Goal: Information Seeking & Learning: Learn about a topic

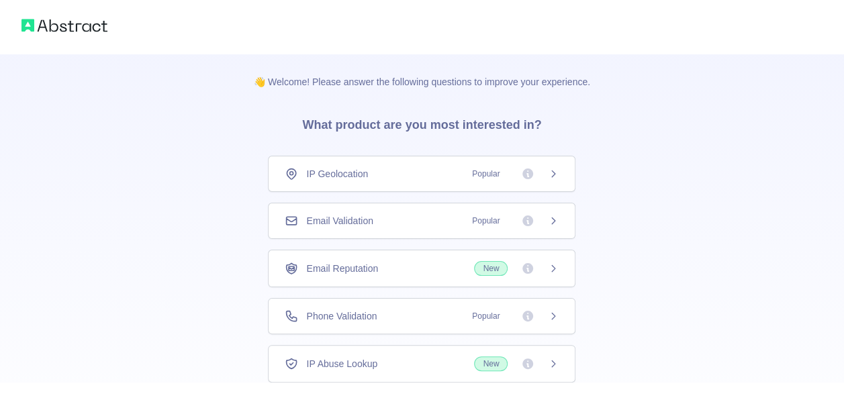
scroll to position [86, 0]
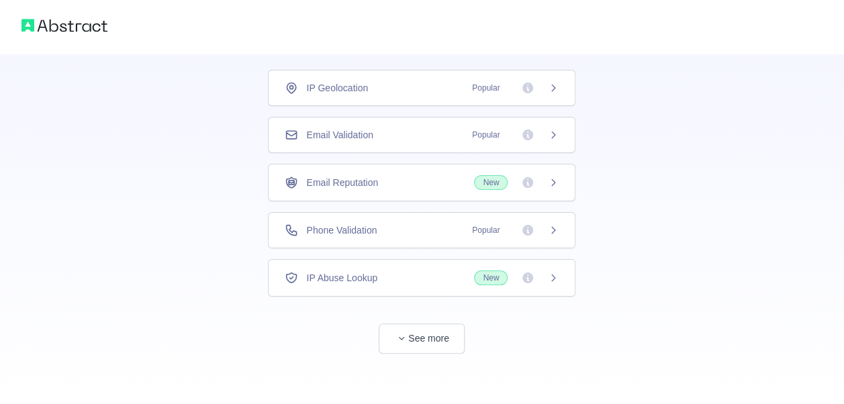
click at [455, 230] on div "Phone Validation Popular" at bounding box center [422, 229] width 274 height 13
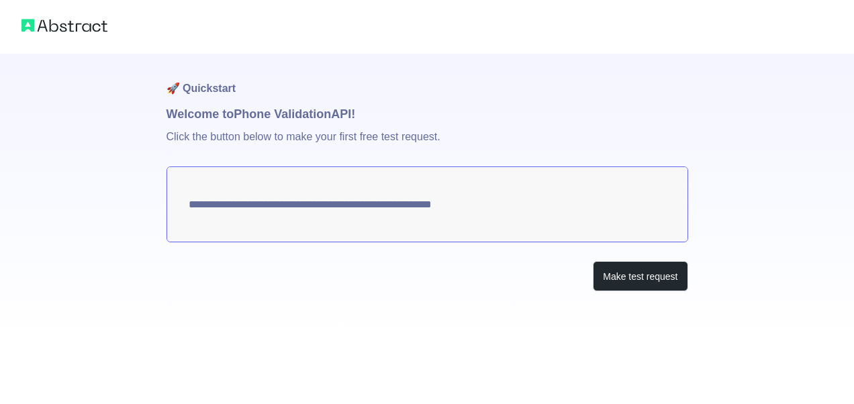
click at [312, 199] on textarea "**********" at bounding box center [426, 204] width 521 height 76
drag, startPoint x: 502, startPoint y: 200, endPoint x: 243, endPoint y: 205, distance: 259.1
click at [243, 205] on textarea "**********" at bounding box center [426, 204] width 521 height 76
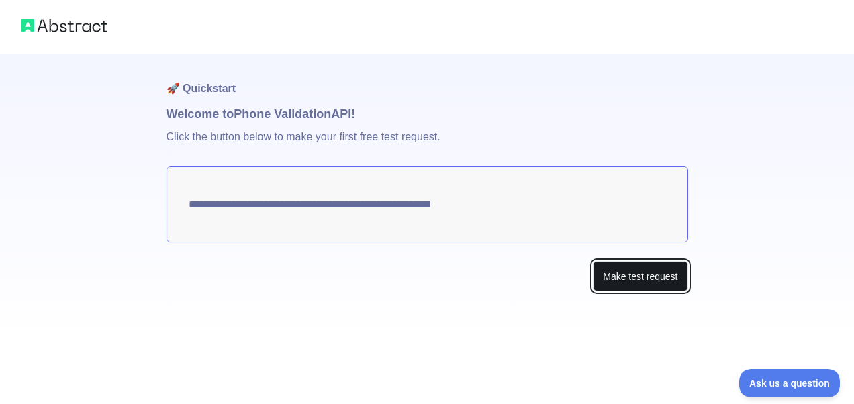
click at [617, 277] on button "Make test request" at bounding box center [640, 276] width 95 height 30
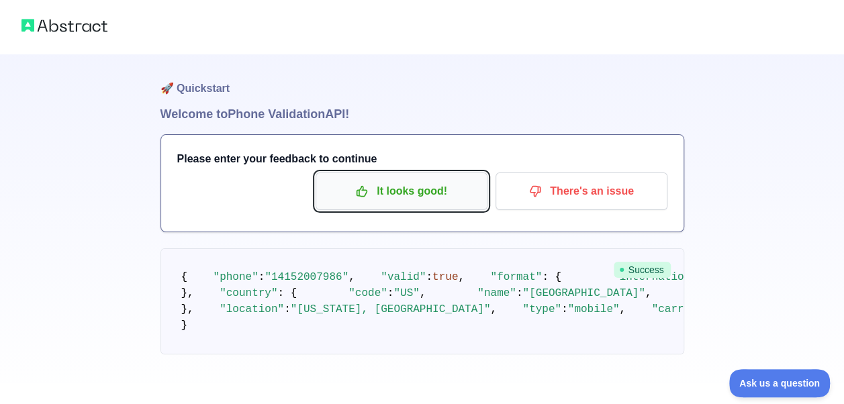
click at [474, 189] on p "It looks good!" at bounding box center [401, 191] width 152 height 23
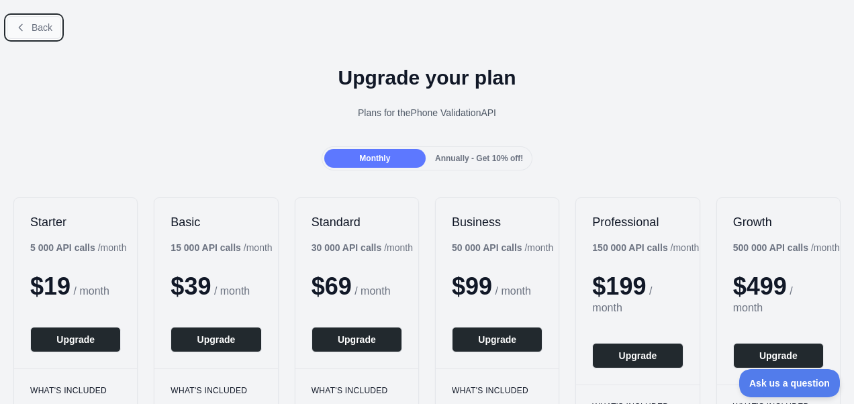
click at [34, 24] on span "Back" at bounding box center [42, 27] width 21 height 11
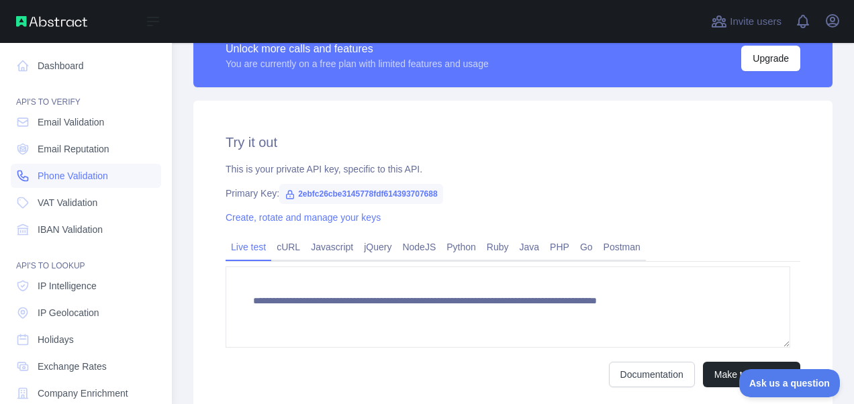
click at [74, 176] on span "Phone Validation" at bounding box center [73, 175] width 70 height 13
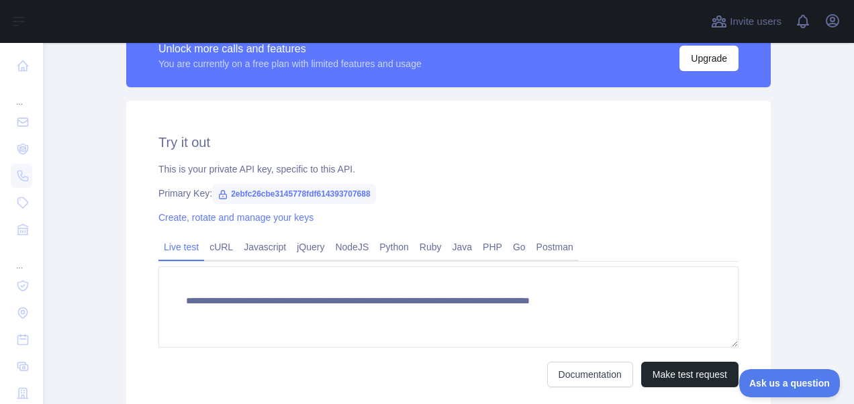
click at [279, 189] on span "2ebfc26cbe3145778fdf614393707688" at bounding box center [294, 194] width 164 height 20
drag, startPoint x: 222, startPoint y: 192, endPoint x: 277, endPoint y: 195, distance: 54.5
click at [277, 195] on span "2ebfc26cbe3145778fdf614393707688" at bounding box center [294, 194] width 164 height 20
drag, startPoint x: 277, startPoint y: 195, endPoint x: 356, endPoint y: 188, distance: 80.2
click at [354, 188] on span "2ebfc26cbe3145778fdf614393707688" at bounding box center [294, 194] width 164 height 20
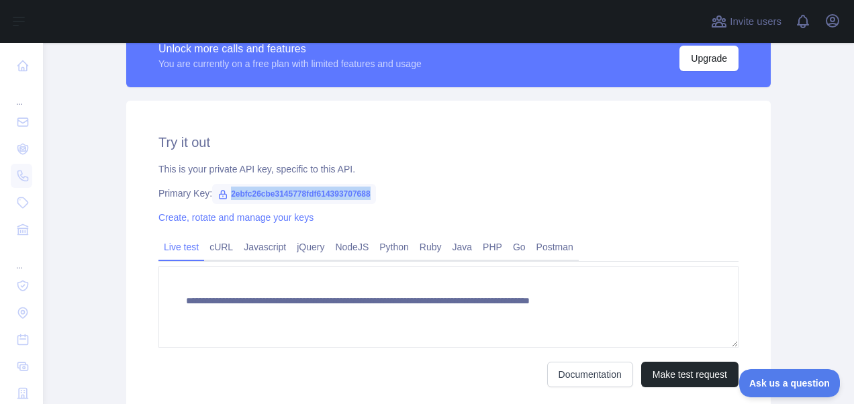
drag, startPoint x: 366, startPoint y: 191, endPoint x: 213, endPoint y: 200, distance: 154.0
click at [213, 200] on span "2ebfc26cbe3145778fdf614393707688" at bounding box center [294, 194] width 164 height 20
copy span "2ebfc26cbe3145778fdf614393707688"
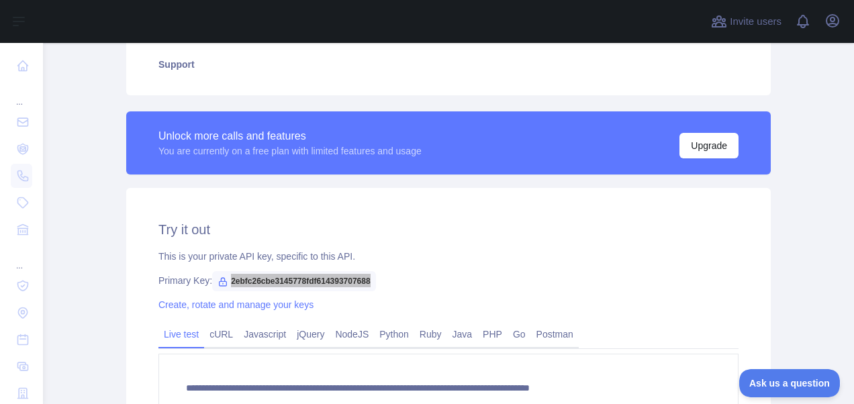
scroll to position [403, 0]
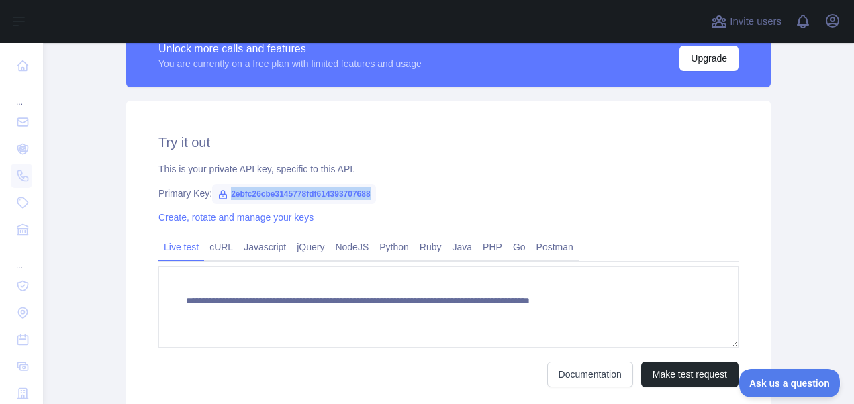
click at [217, 198] on icon at bounding box center [222, 194] width 11 height 11
click at [217, 191] on icon at bounding box center [222, 194] width 11 height 11
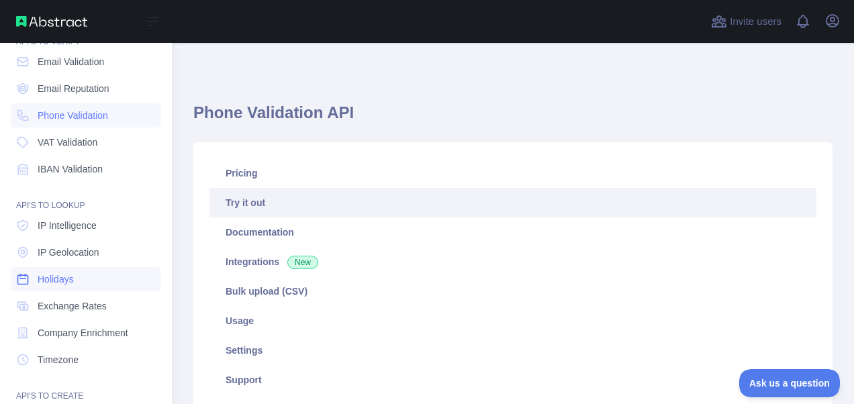
scroll to position [134, 0]
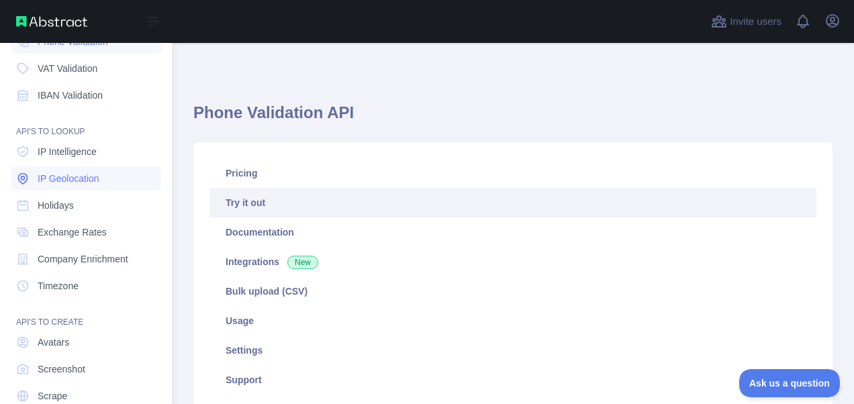
click at [101, 179] on link "IP Geolocation" at bounding box center [86, 178] width 150 height 24
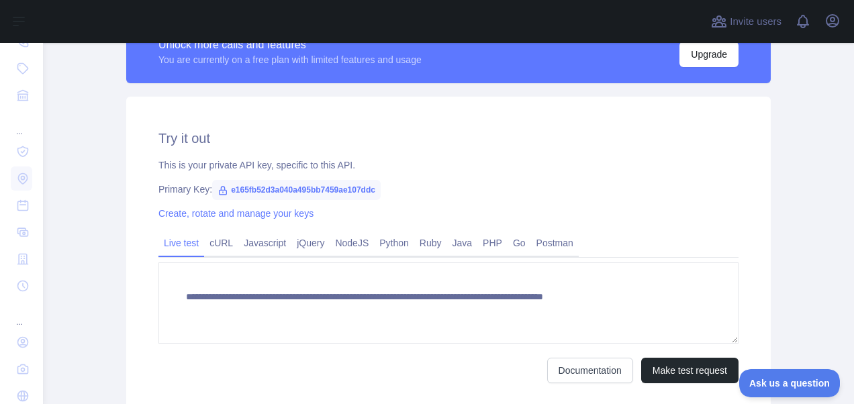
scroll to position [403, 0]
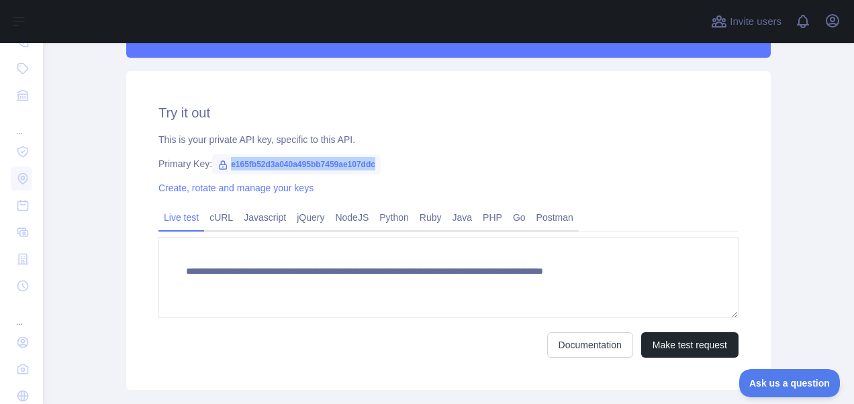
drag, startPoint x: 222, startPoint y: 163, endPoint x: 372, endPoint y: 157, distance: 149.8
click at [372, 157] on span "e165fb52d3a040a495bb7459ae107ddc" at bounding box center [296, 164] width 168 height 20
copy span "e165fb52d3a040a495bb7459ae107ddc"
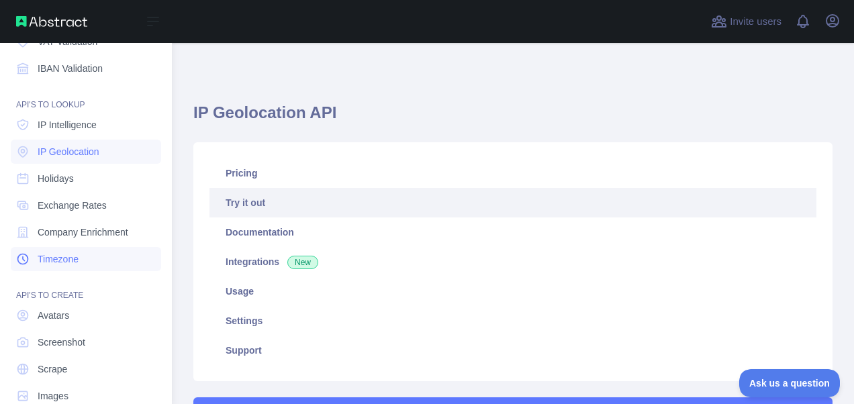
scroll to position [187, 0]
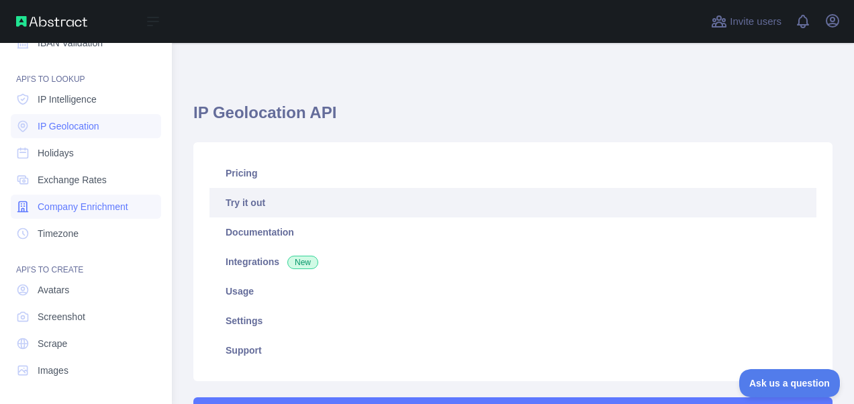
click at [101, 203] on span "Company Enrichment" at bounding box center [83, 206] width 91 height 13
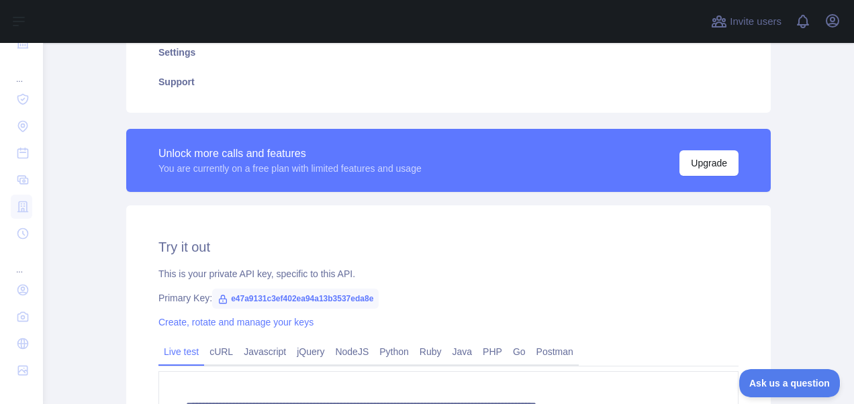
scroll to position [403, 0]
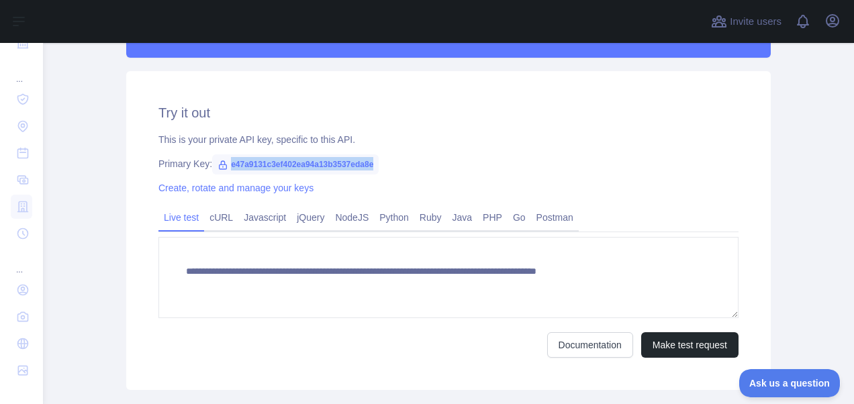
drag, startPoint x: 221, startPoint y: 162, endPoint x: 379, endPoint y: 166, distance: 157.8
click at [379, 166] on div "Primary Key: e47a9131c3ef402ea94a13b3537eda8e" at bounding box center [448, 163] width 580 height 13
copy span "e47a9131c3ef402ea94a13b3537eda8e"
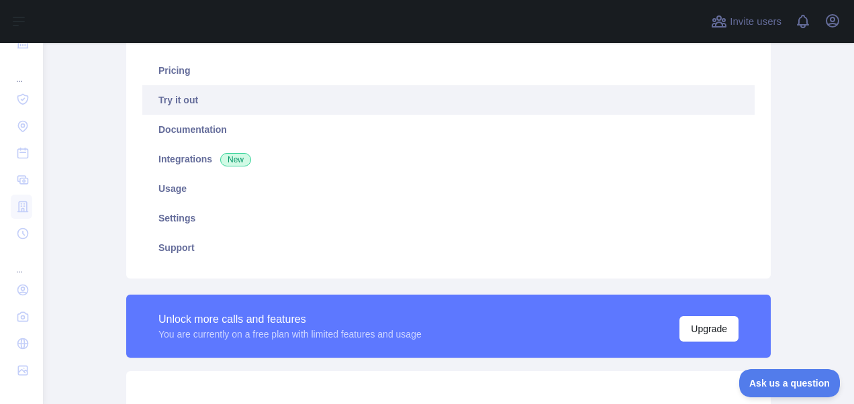
scroll to position [0, 0]
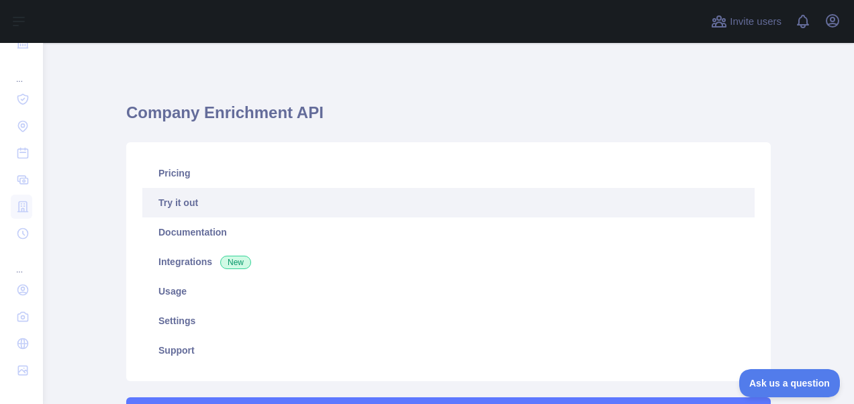
click at [166, 198] on link "Try it out" at bounding box center [448, 203] width 612 height 30
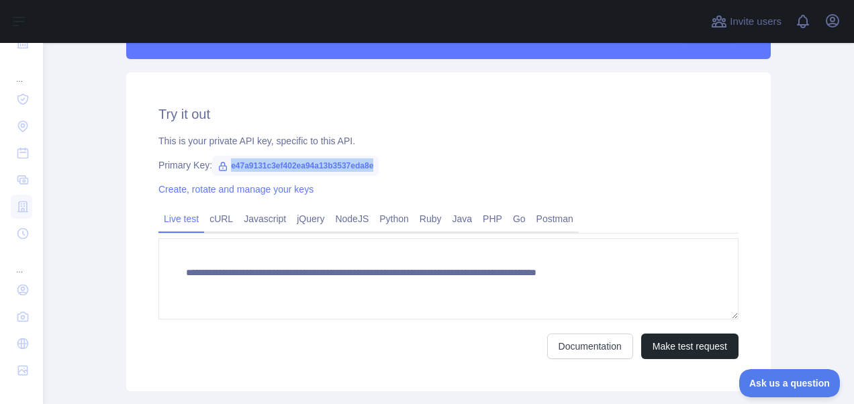
scroll to position [336, 0]
